Goal: Find specific fact: Find specific fact

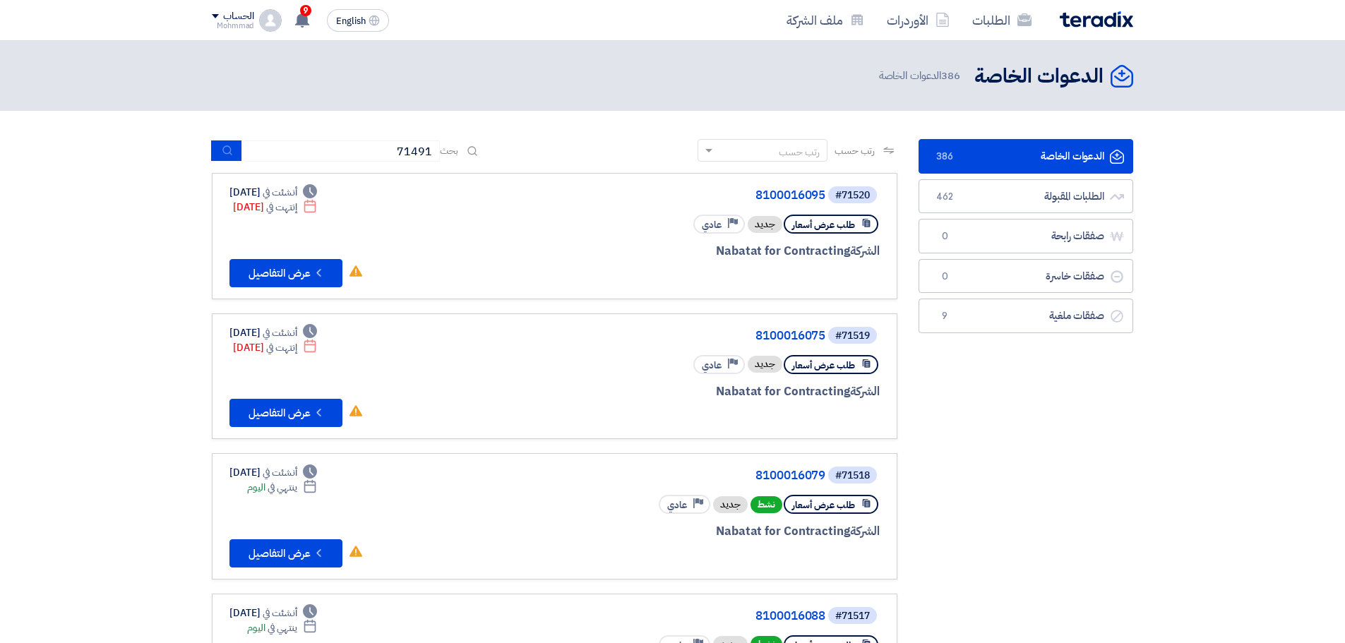
type input "71491"
drag, startPoint x: 0, startPoint y: 0, endPoint x: 237, endPoint y: 144, distance: 277.5
click at [237, 144] on button "submit" at bounding box center [226, 151] width 31 height 22
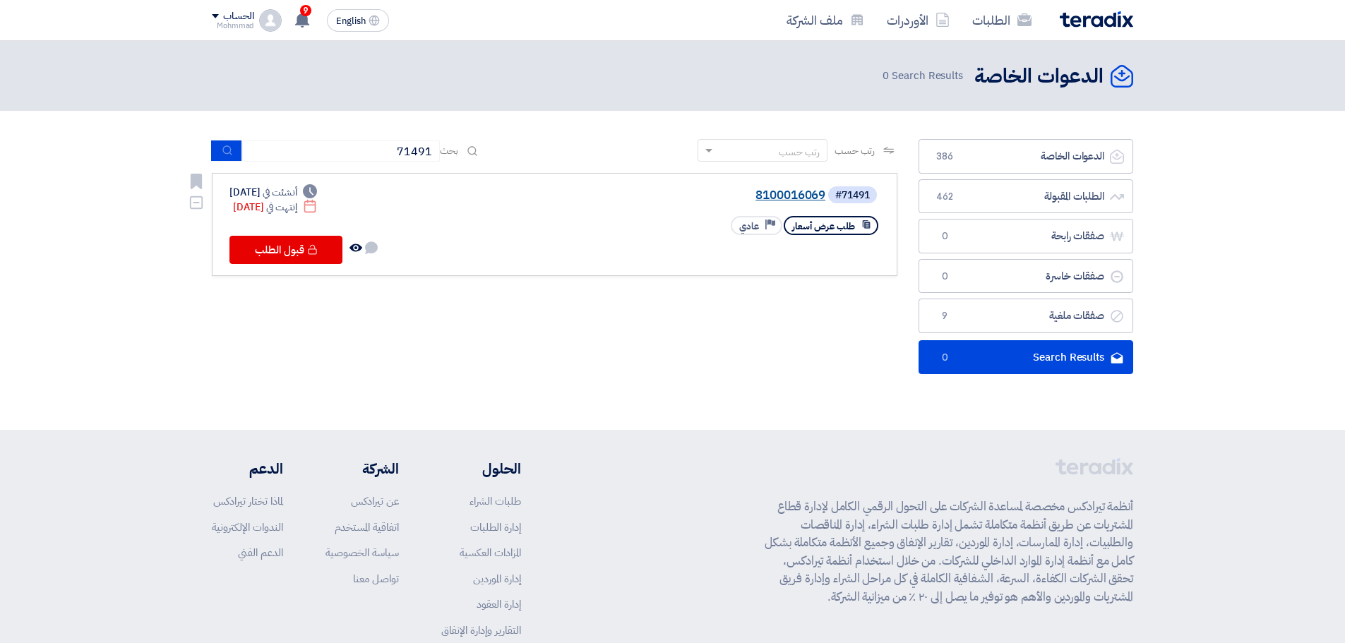
click at [786, 191] on link "8100016069" at bounding box center [684, 195] width 282 height 13
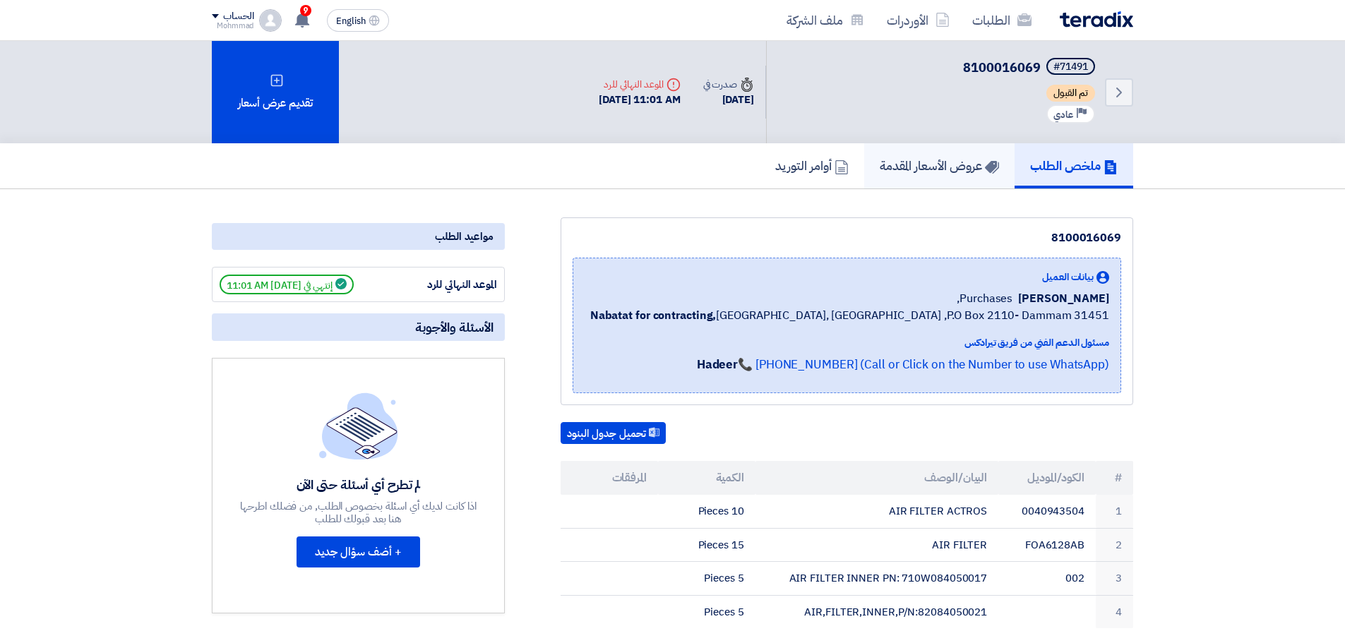
click at [937, 169] on h5 "عروض الأسعار المقدمة" at bounding box center [939, 165] width 119 height 16
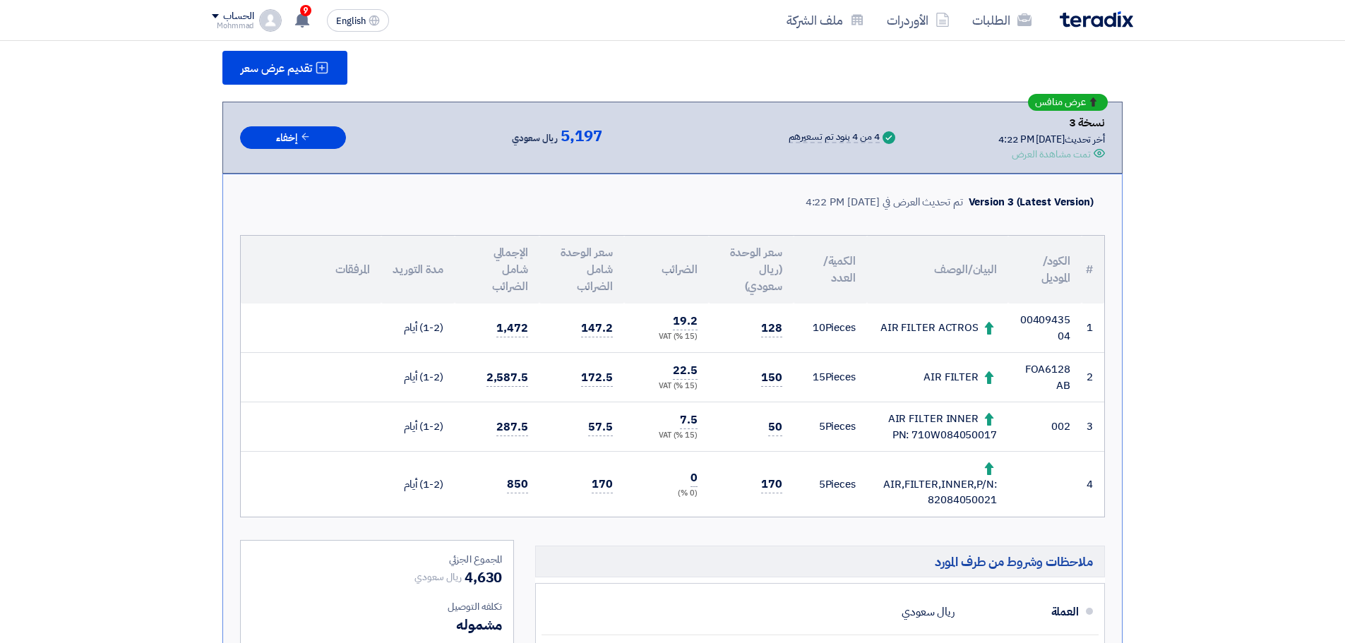
scroll to position [176, 0]
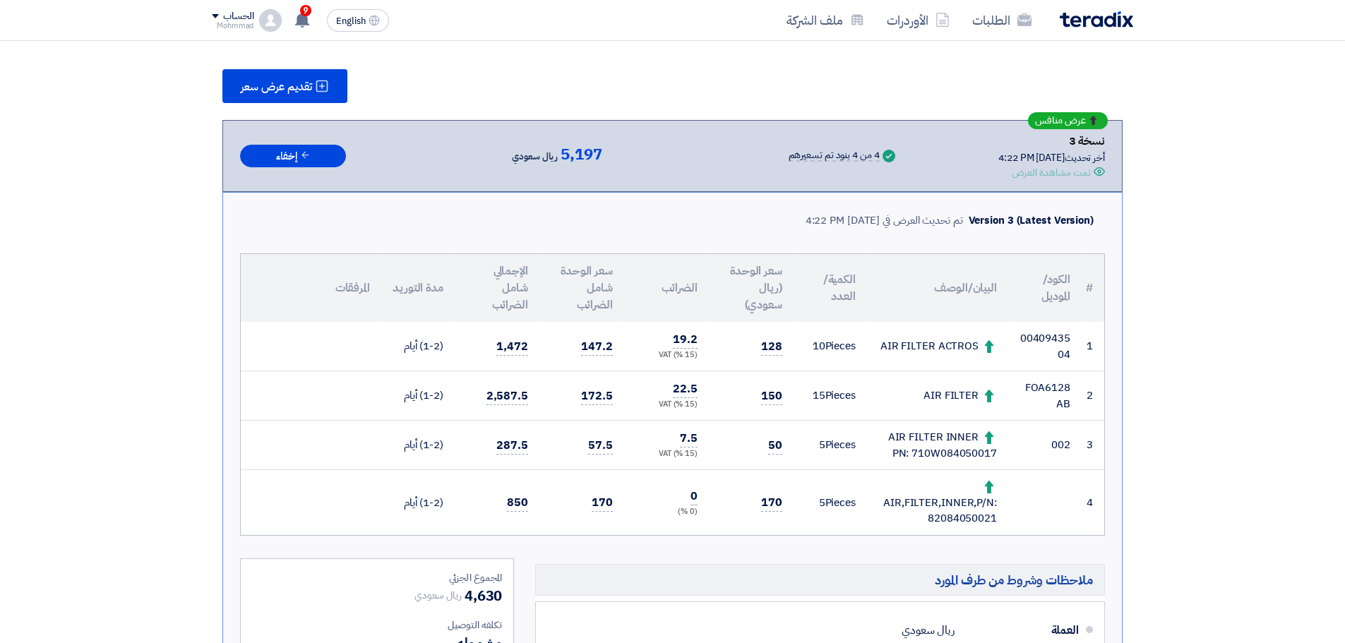
click at [955, 456] on div "AIR FILTER INNER PN: 710W084050017" at bounding box center [937, 445] width 119 height 32
copy div "710W084050017"
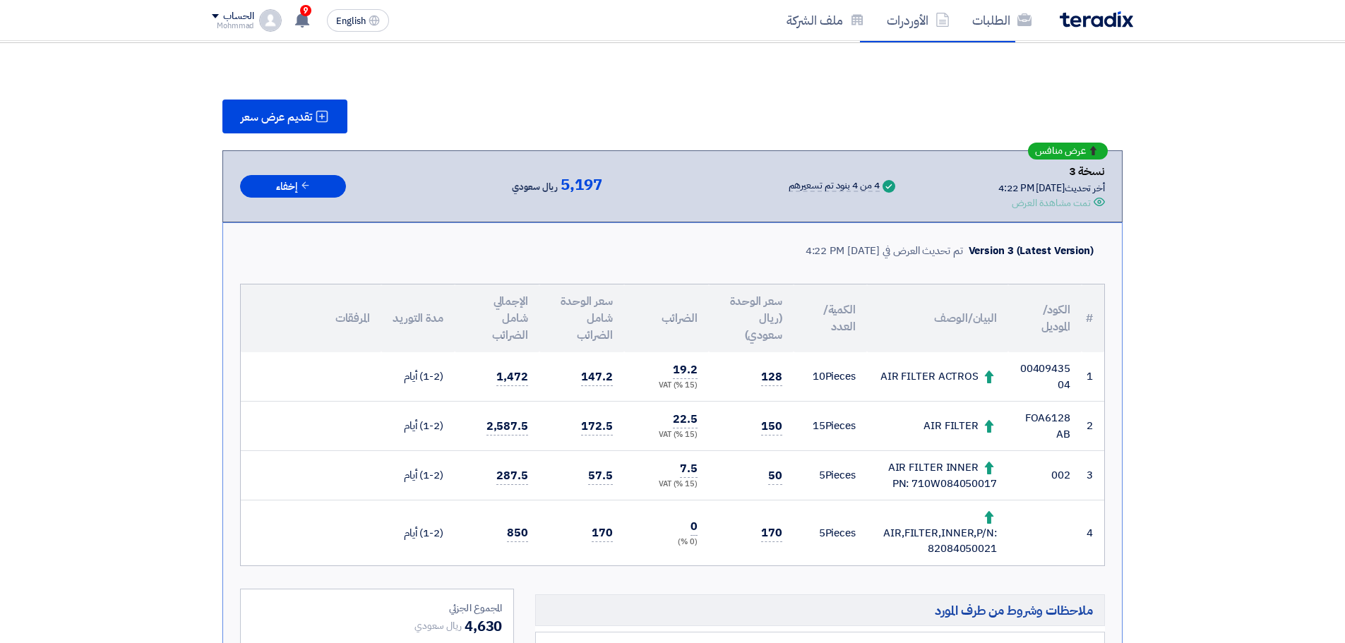
scroll to position [118, 0]
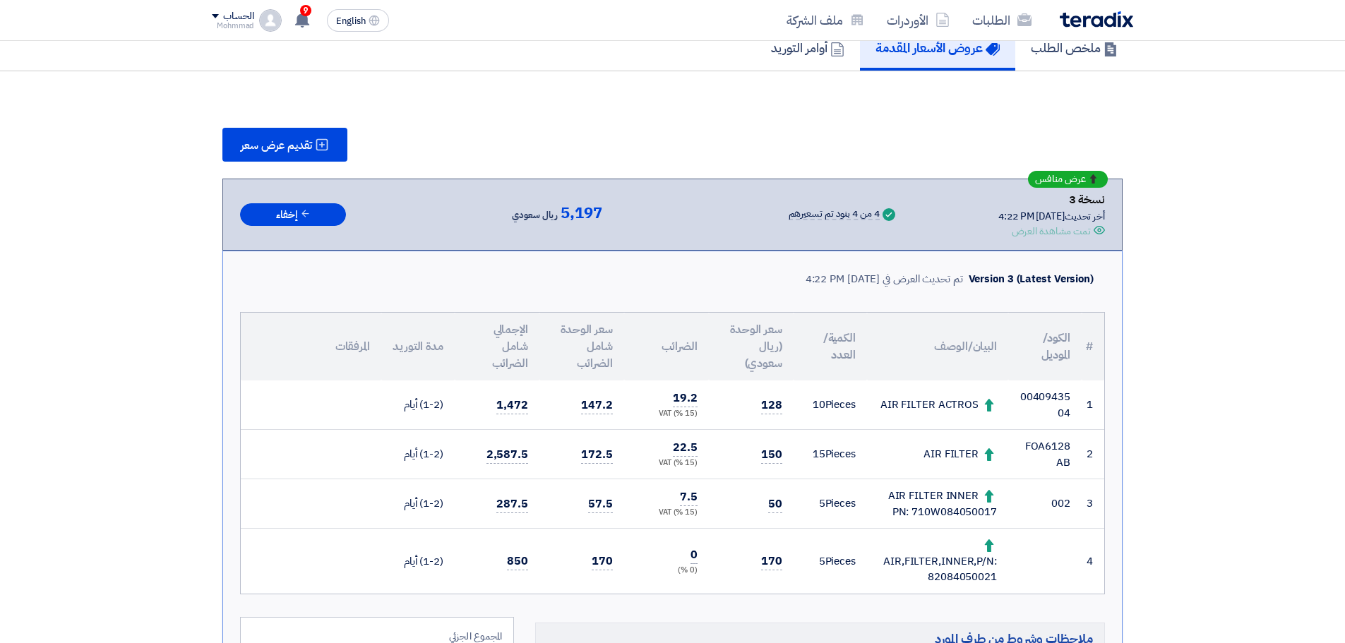
click at [1045, 399] on td "0040943504" at bounding box center [1044, 405] width 73 height 49
copy td "0040943504"
